Goal: Task Accomplishment & Management: Complete application form

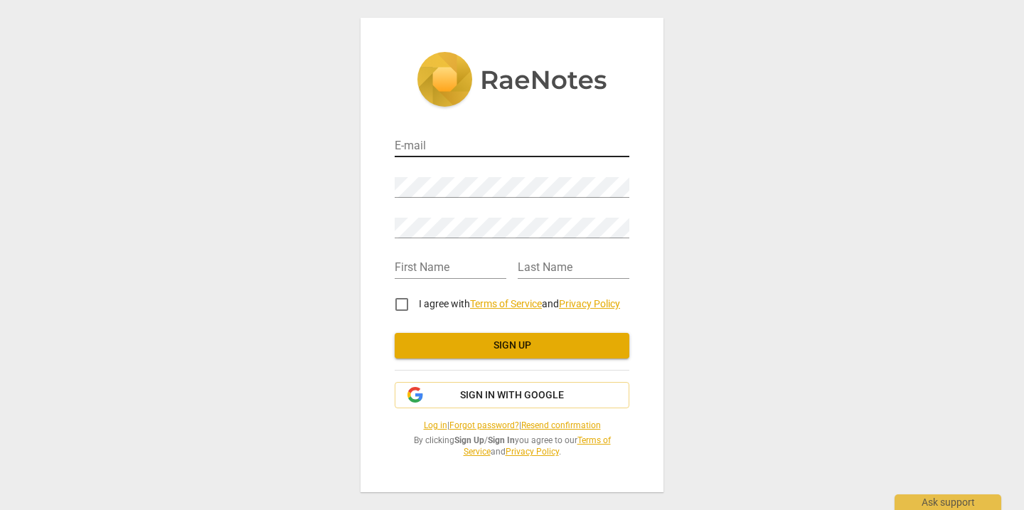
click at [421, 152] on input "email" at bounding box center [512, 147] width 235 height 21
type input "[PERSON_NAME][EMAIL_ADDRESS][PERSON_NAME][DOMAIN_NAME]"
type input "3,"
type input "Park, [PERSON_NAME], [GEOGRAPHIC_DATA]"
drag, startPoint x: 443, startPoint y: 262, endPoint x: 392, endPoint y: 263, distance: 51.2
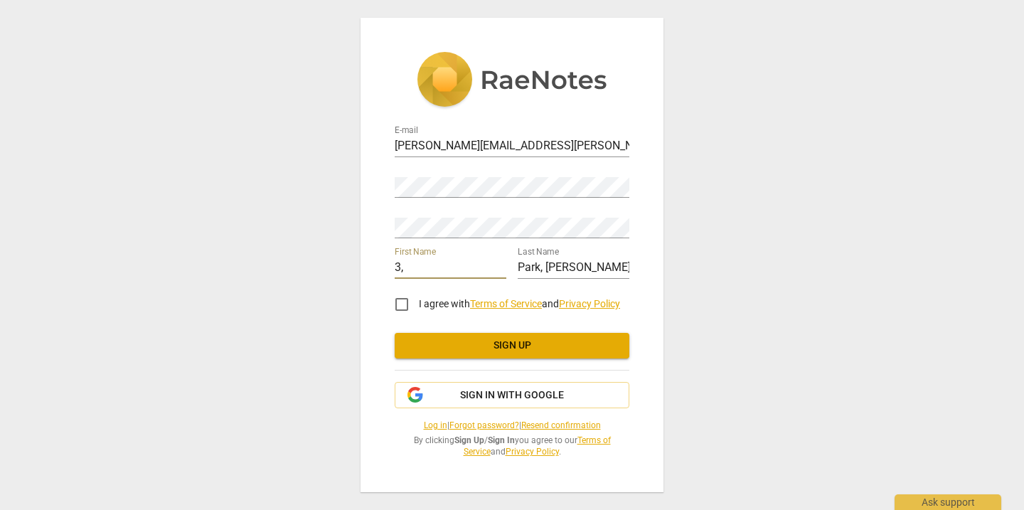
click at [392, 263] on div "E-mail [PERSON_NAME][EMAIL_ADDRESS][PERSON_NAME][DOMAIN_NAME] Password Retype P…" at bounding box center [512, 255] width 303 height 474
type input "[PERSON_NAME]"
drag, startPoint x: 631, startPoint y: 265, endPoint x: 525, endPoint y: 268, distance: 106.1
click at [527, 268] on div "E-mail [PERSON_NAME][EMAIL_ADDRESS][PERSON_NAME][DOMAIN_NAME] Password Retype P…" at bounding box center [512, 255] width 303 height 474
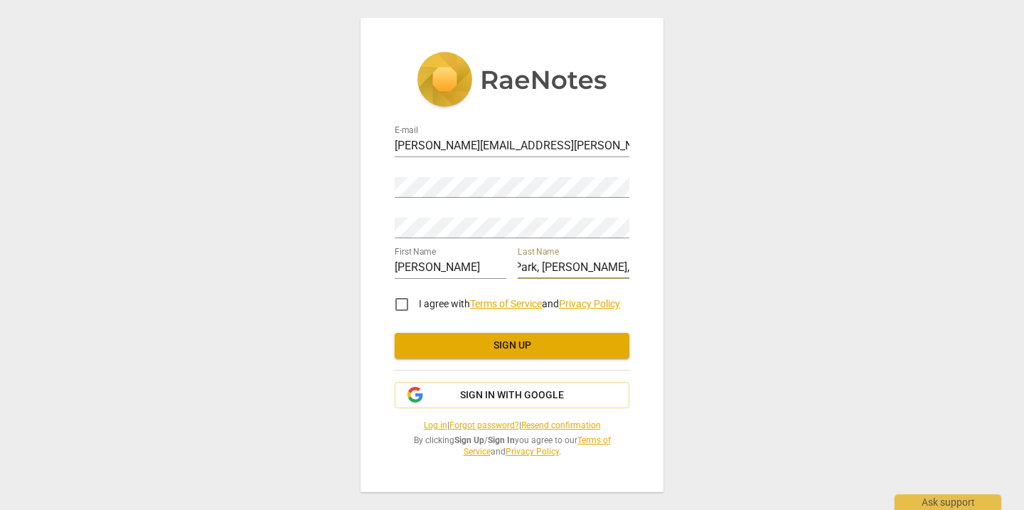
drag, startPoint x: 519, startPoint y: 266, endPoint x: 655, endPoint y: 263, distance: 135.9
click at [655, 263] on div "E-mail [PERSON_NAME][EMAIL_ADDRESS][PERSON_NAME][DOMAIN_NAME] Password Retype P…" at bounding box center [512, 255] width 303 height 474
type input "[PERSON_NAME]"
click at [403, 306] on input "I agree with Terms of Service and Privacy Policy" at bounding box center [402, 304] width 34 height 34
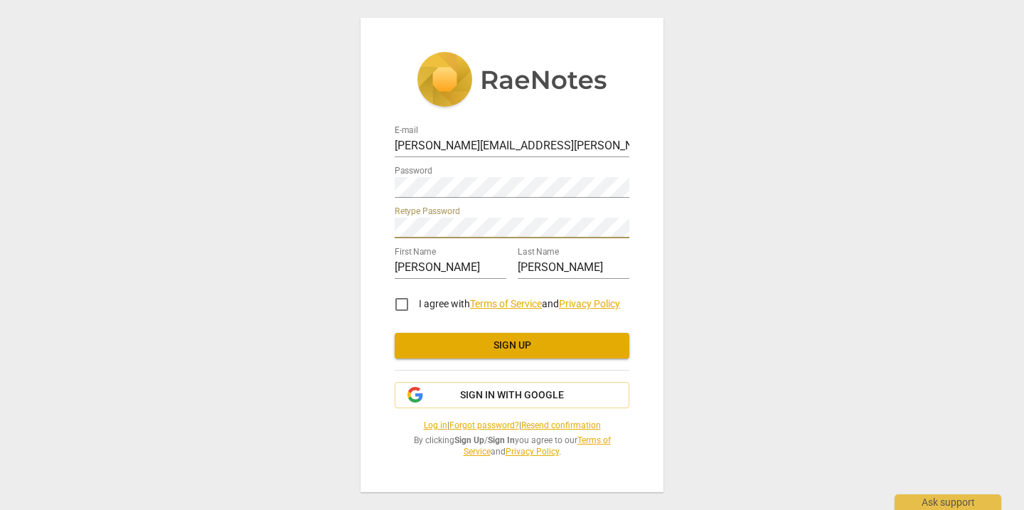
checkbox input "true"
click at [427, 342] on span "Sign up" at bounding box center [512, 346] width 212 height 14
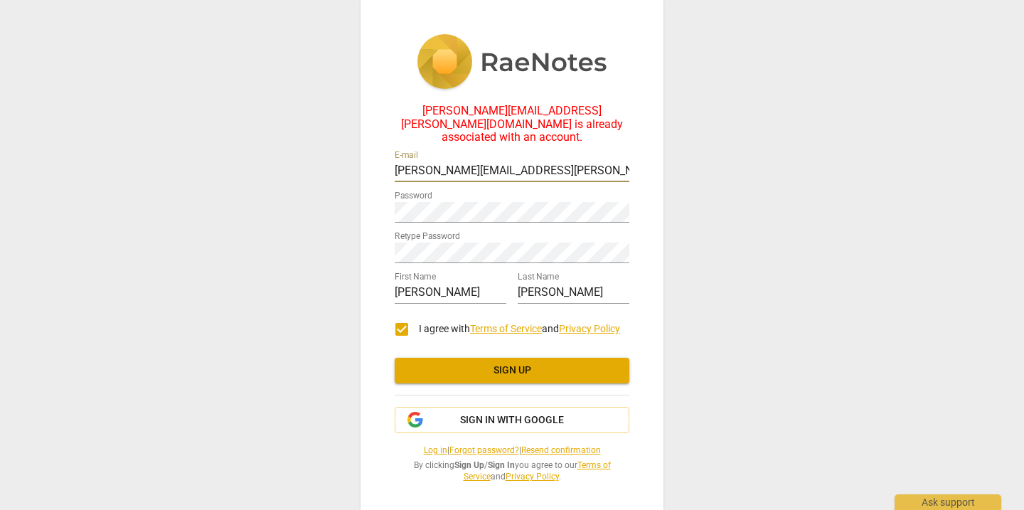
drag, startPoint x: 474, startPoint y: 157, endPoint x: 511, endPoint y: 159, distance: 37.8
click at [511, 161] on input "[PERSON_NAME][EMAIL_ADDRESS][PERSON_NAME][DOMAIN_NAME]" at bounding box center [512, 171] width 235 height 21
type input "[PERSON_NAME][EMAIL_ADDRESS][PERSON_NAME][DOMAIN_NAME]"
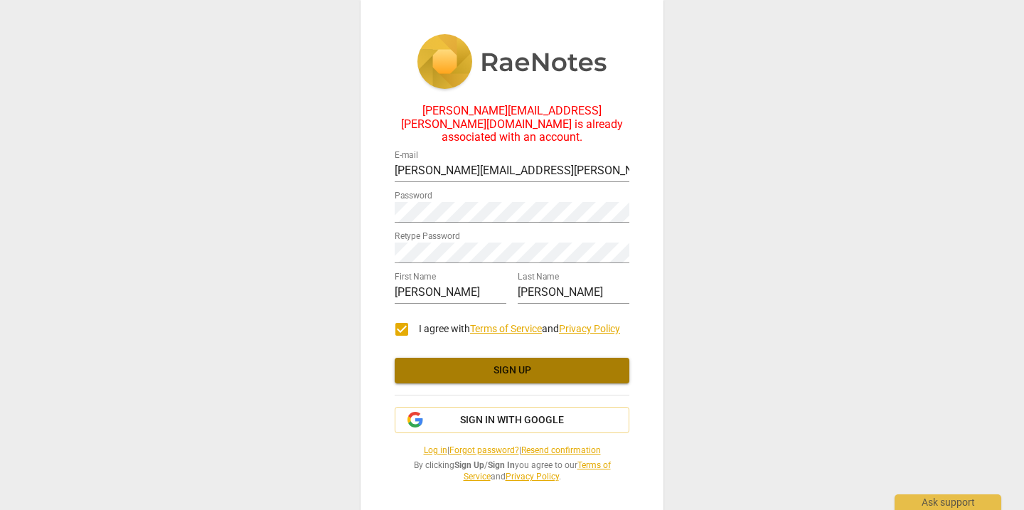
click at [567, 364] on span "Sign up" at bounding box center [512, 371] width 212 height 14
